Goal: Task Accomplishment & Management: Use online tool/utility

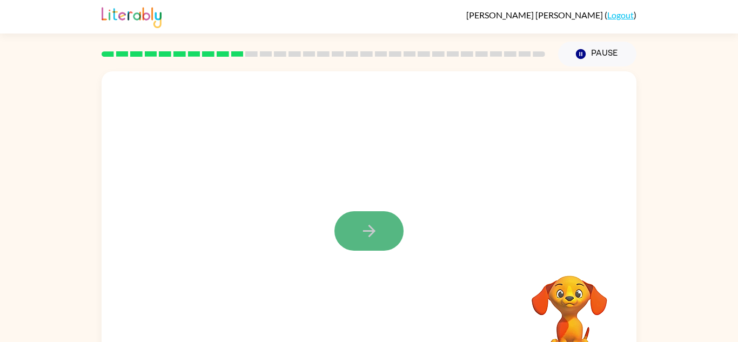
click at [377, 232] on icon "button" at bounding box center [369, 231] width 19 height 19
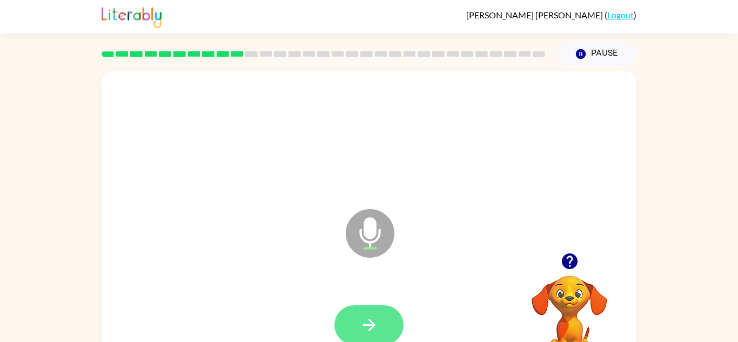
click at [371, 318] on icon "button" at bounding box center [369, 325] width 19 height 19
click at [363, 230] on icon at bounding box center [370, 233] width 49 height 49
click at [390, 315] on button "button" at bounding box center [368, 324] width 69 height 39
click at [381, 306] on button "button" at bounding box center [368, 324] width 69 height 39
click at [585, 307] on video "Your browser must support playing .mp4 files to use Literably. Please try using…" at bounding box center [569, 313] width 108 height 108
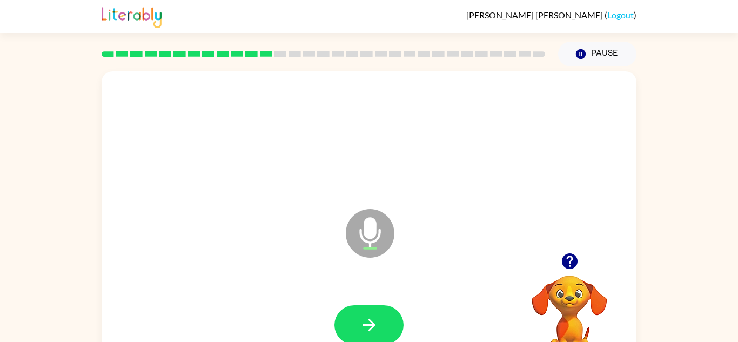
click at [572, 266] on icon "button" at bounding box center [569, 261] width 16 height 16
click at [377, 323] on icon "button" at bounding box center [369, 325] width 19 height 19
click at [360, 309] on button "button" at bounding box center [368, 324] width 69 height 39
click at [367, 311] on button "button" at bounding box center [368, 324] width 69 height 39
click at [571, 260] on icon "button" at bounding box center [569, 261] width 19 height 19
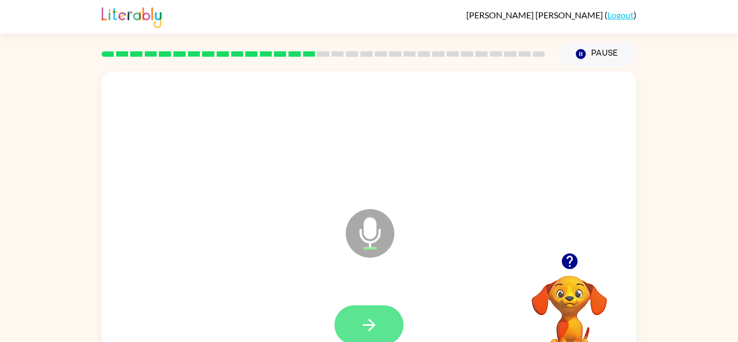
click at [382, 324] on button "button" at bounding box center [368, 324] width 69 height 39
click at [569, 265] on icon "button" at bounding box center [569, 261] width 19 height 19
click at [379, 324] on button "button" at bounding box center [368, 324] width 69 height 39
click at [379, 312] on button "button" at bounding box center [368, 324] width 69 height 39
click at [583, 258] on div at bounding box center [569, 261] width 108 height 28
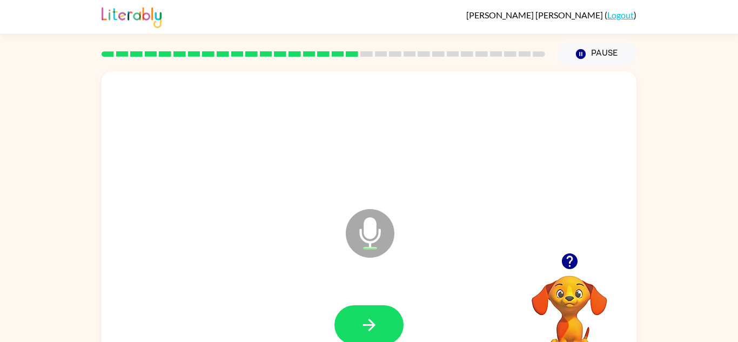
click at [574, 258] on icon "button" at bounding box center [569, 261] width 16 height 16
click at [362, 312] on button "button" at bounding box center [368, 324] width 69 height 39
click at [580, 259] on button "button" at bounding box center [570, 261] width 28 height 28
click at [387, 318] on button "button" at bounding box center [368, 324] width 69 height 39
click at [385, 316] on button "button" at bounding box center [368, 324] width 69 height 39
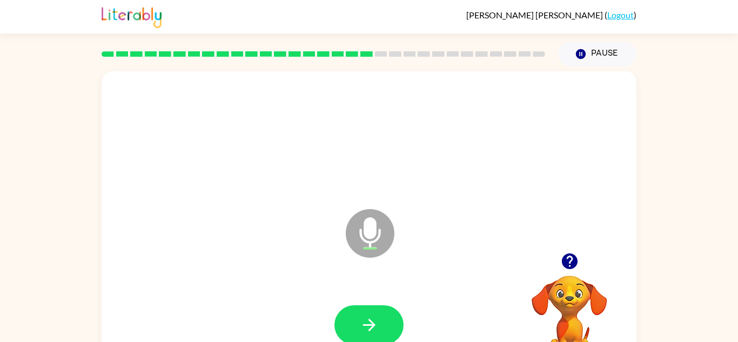
click at [574, 252] on icon "button" at bounding box center [569, 261] width 19 height 19
click at [387, 312] on button "button" at bounding box center [368, 324] width 69 height 39
click at [561, 278] on video "Your browser must support playing .mp4 files to use Literably. Please try using…" at bounding box center [569, 313] width 108 height 108
click at [565, 268] on icon "button" at bounding box center [569, 261] width 19 height 19
click at [376, 310] on button "button" at bounding box center [368, 324] width 69 height 39
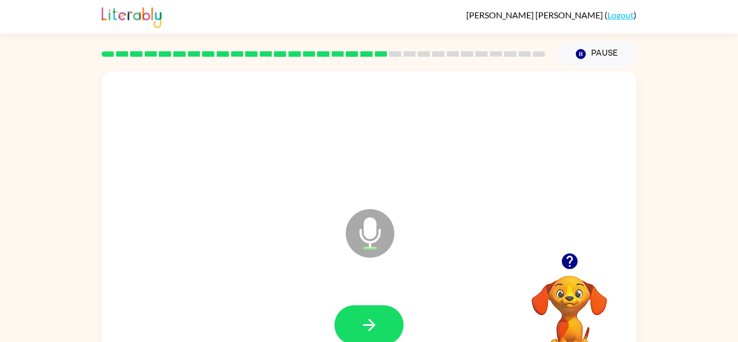
click at [558, 264] on button "button" at bounding box center [570, 261] width 28 height 28
click at [381, 328] on button "button" at bounding box center [368, 324] width 69 height 39
click at [374, 319] on icon "button" at bounding box center [369, 325] width 19 height 19
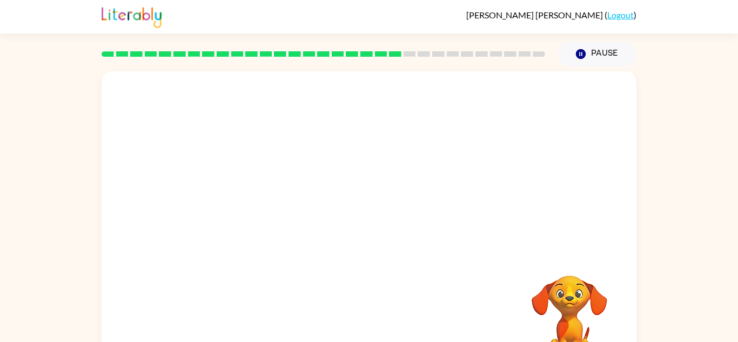
click at [374, 319] on div "Your browser must support playing .mp4 files to use Literably. Please try using…" at bounding box center [369, 225] width 535 height 309
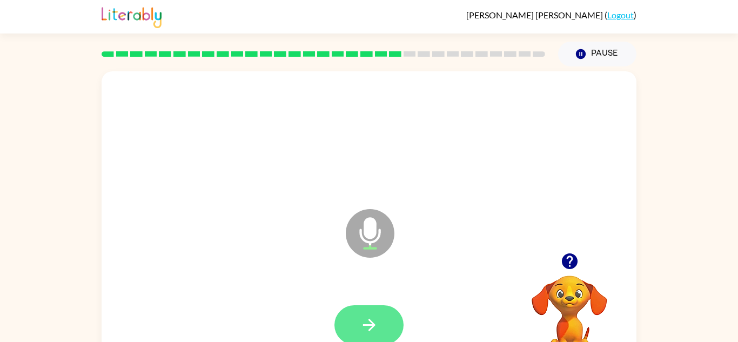
click at [367, 317] on icon "button" at bounding box center [369, 325] width 19 height 19
click at [370, 318] on icon "button" at bounding box center [369, 325] width 19 height 19
click at [582, 265] on button "button" at bounding box center [570, 261] width 28 height 28
click at [569, 265] on icon "button" at bounding box center [569, 261] width 19 height 19
click at [363, 316] on icon "button" at bounding box center [369, 325] width 19 height 19
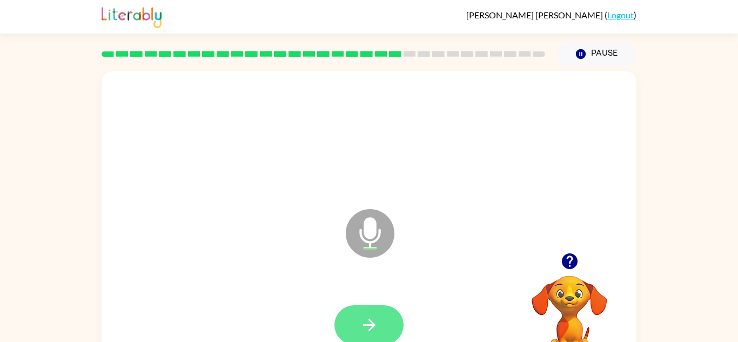
click at [363, 313] on button "button" at bounding box center [368, 324] width 69 height 39
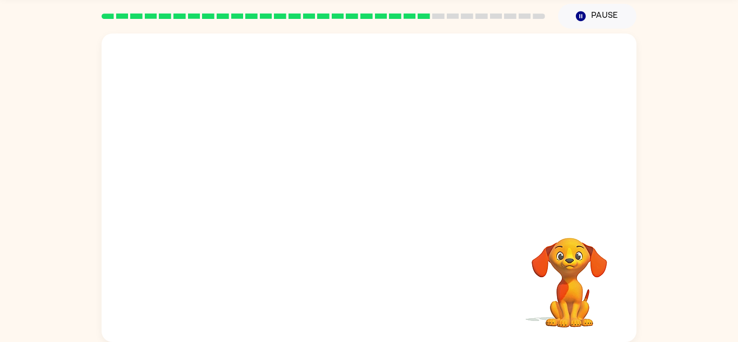
scroll to position [37, 0]
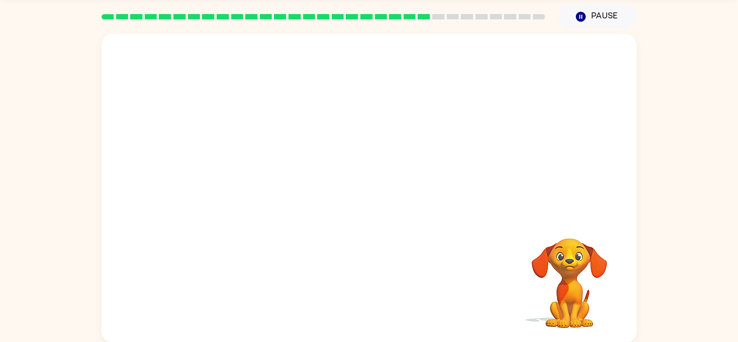
click at [571, 311] on video "Your browser must support playing .mp4 files to use Literably. Please try using…" at bounding box center [569, 276] width 108 height 108
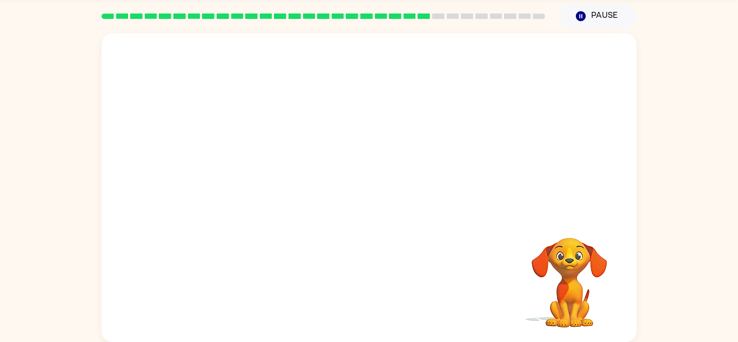
scroll to position [35, 0]
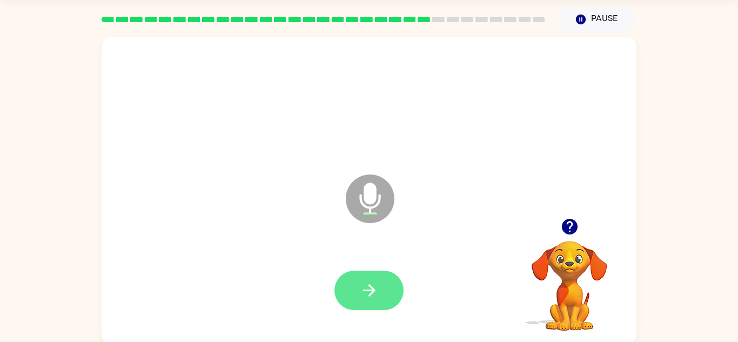
click at [353, 283] on button "button" at bounding box center [368, 290] width 69 height 39
click at [380, 294] on button "button" at bounding box center [368, 290] width 69 height 39
click at [580, 225] on button "button" at bounding box center [570, 227] width 28 height 28
click at [569, 239] on button "button" at bounding box center [570, 227] width 28 height 28
click at [347, 276] on button "button" at bounding box center [368, 290] width 69 height 39
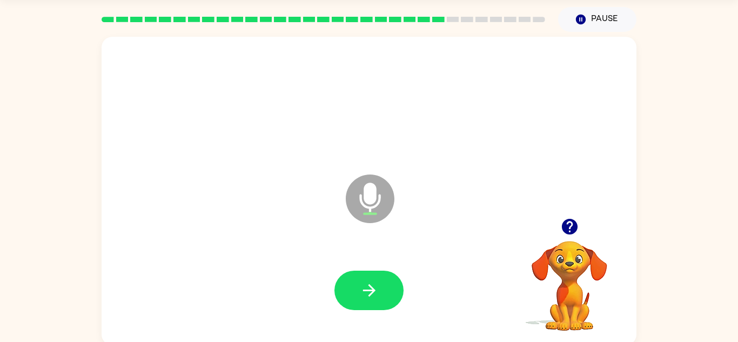
click at [371, 291] on icon "button" at bounding box center [369, 290] width 12 height 12
click at [570, 226] on icon "button" at bounding box center [569, 226] width 19 height 19
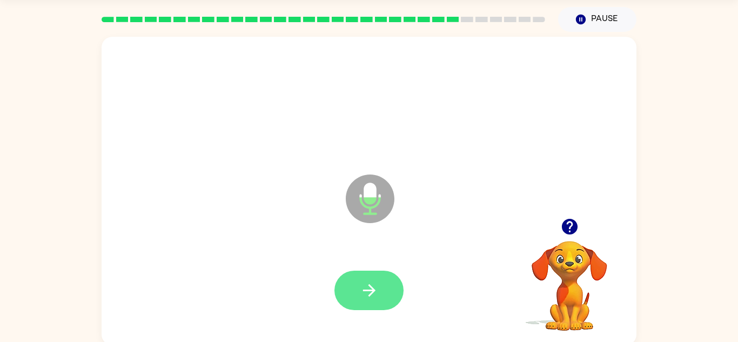
click at [371, 298] on icon "button" at bounding box center [369, 290] width 19 height 19
click at [382, 280] on button "button" at bounding box center [368, 290] width 69 height 39
click at [374, 298] on icon "button" at bounding box center [369, 290] width 19 height 19
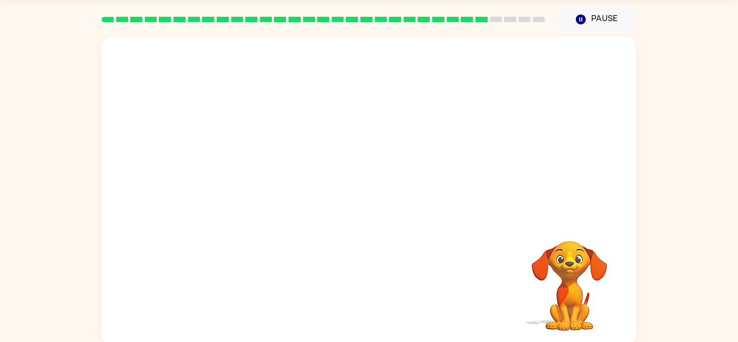
click at [525, 197] on div at bounding box center [369, 128] width 535 height 182
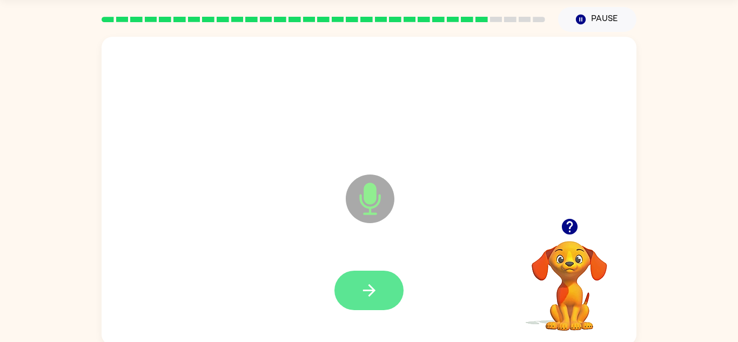
click at [353, 289] on button "button" at bounding box center [368, 290] width 69 height 39
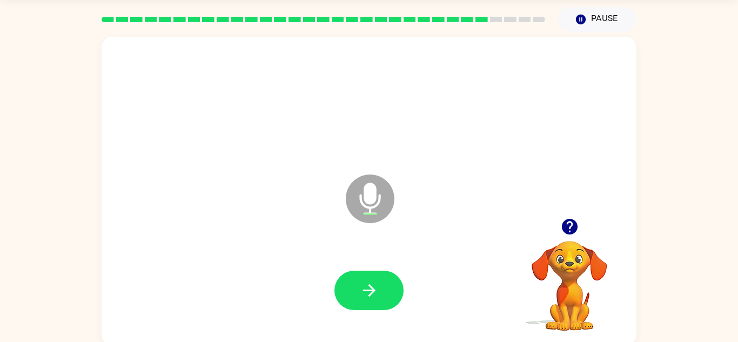
click at [580, 233] on button "button" at bounding box center [570, 227] width 28 height 28
click at [399, 287] on button "button" at bounding box center [368, 290] width 69 height 39
click at [576, 220] on icon "button" at bounding box center [569, 226] width 19 height 19
click at [361, 291] on icon "button" at bounding box center [369, 290] width 19 height 19
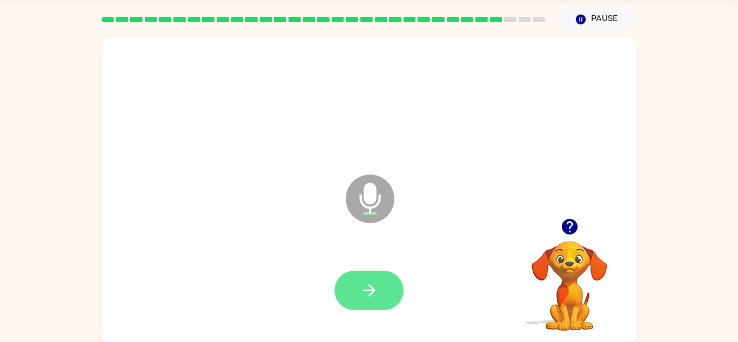
click at [343, 288] on button "button" at bounding box center [368, 290] width 69 height 39
click at [373, 291] on icon "button" at bounding box center [369, 290] width 12 height 12
click at [386, 276] on button "button" at bounding box center [368, 290] width 69 height 39
click at [571, 246] on video "Your browser must support playing .mp4 files to use Literably. Please try using…" at bounding box center [569, 278] width 108 height 108
click at [571, 217] on button "button" at bounding box center [570, 227] width 28 height 28
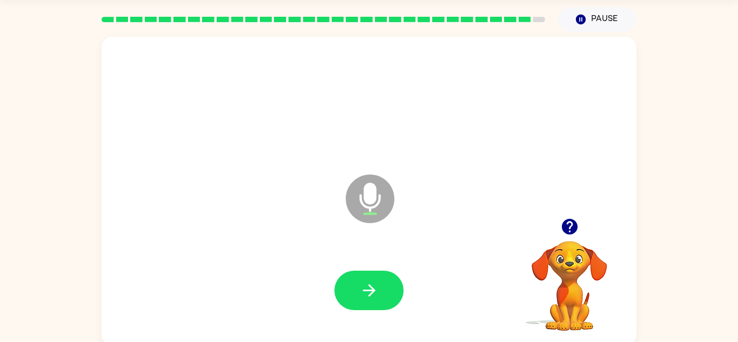
click at [571, 217] on button "button" at bounding box center [570, 227] width 28 height 28
click at [354, 283] on button "button" at bounding box center [368, 290] width 69 height 39
click at [381, 286] on button "button" at bounding box center [368, 290] width 69 height 39
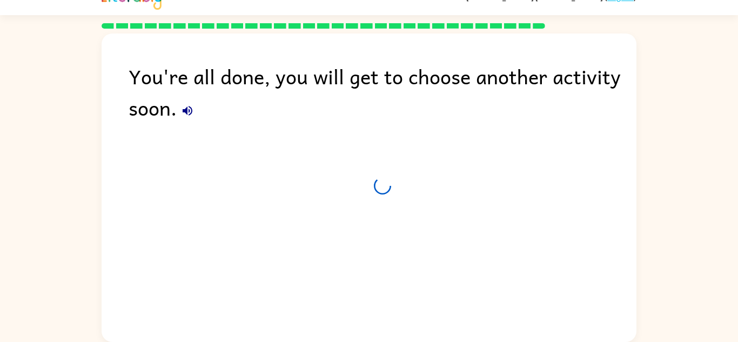
scroll to position [18, 0]
